Goal: Task Accomplishment & Management: Manage account settings

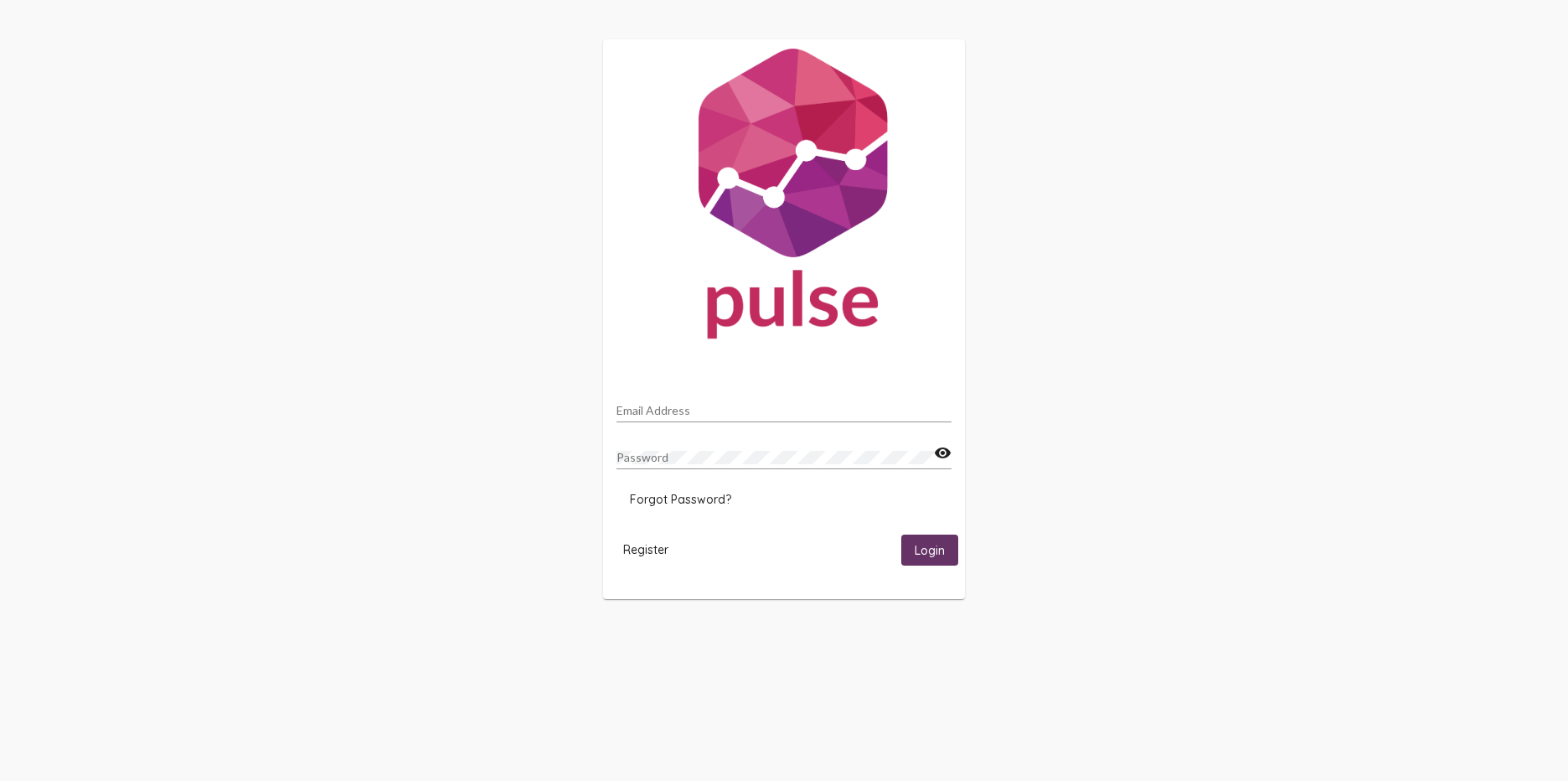
click at [732, 401] on div "Email Address" at bounding box center [783, 406] width 335 height 33
type input "[PERSON_NAME][EMAIL_ADDRESS][PERSON_NAME][DOMAIN_NAME]"
click at [901, 534] on button "Login" at bounding box center [929, 549] width 57 height 31
